Goal: Find contact information: Find contact information

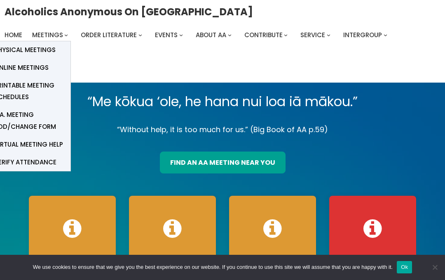
click at [52, 52] on span "Physical Meetings" at bounding box center [24, 50] width 61 height 12
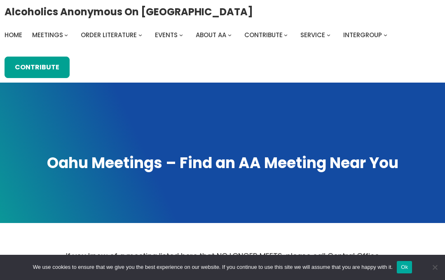
click at [20, 38] on span "Home" at bounding box center [14, 35] width 18 height 9
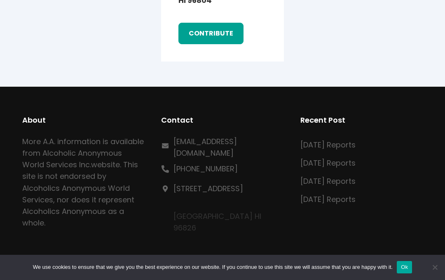
scroll to position [1445, 0]
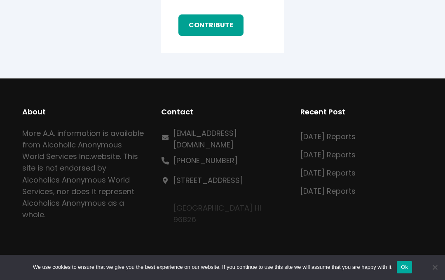
click at [263, 130] on link "[EMAIL_ADDRESS][DOMAIN_NAME]" at bounding box center [229, 138] width 110 height 23
click at [269, 127] on link "[EMAIL_ADDRESS][DOMAIN_NAME]" at bounding box center [229, 138] width 110 height 23
click at [262, 134] on link "[EMAIL_ADDRESS][DOMAIN_NAME]" at bounding box center [229, 138] width 110 height 23
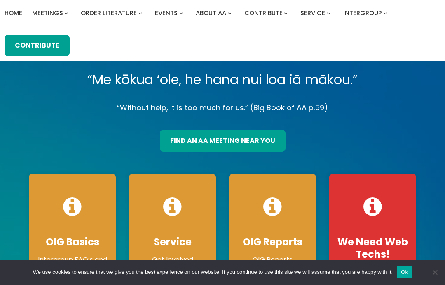
scroll to position [0, 0]
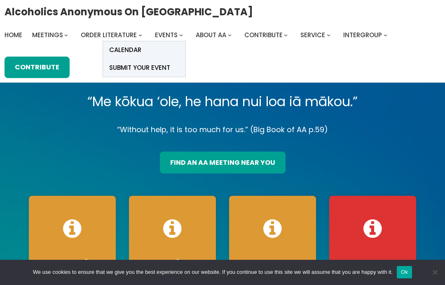
click at [138, 49] on span "Calendar" at bounding box center [125, 50] width 32 height 12
click at [131, 49] on span "Calendar" at bounding box center [125, 50] width 32 height 12
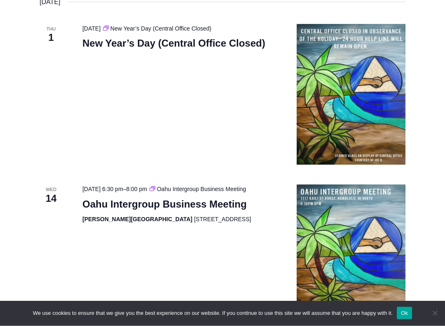
scroll to position [2552, 0]
